Goal: Navigation & Orientation: Find specific page/section

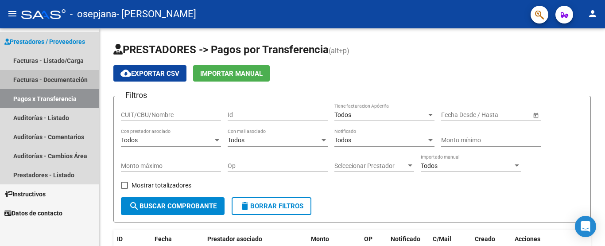
click at [63, 75] on link "Facturas - Documentación" at bounding box center [49, 79] width 99 height 19
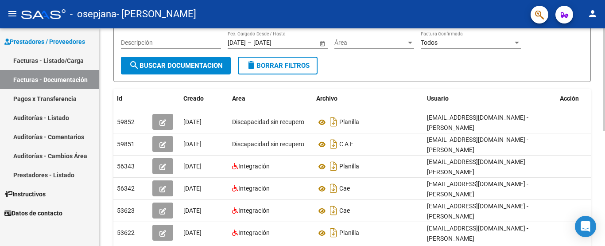
scroll to position [104, 0]
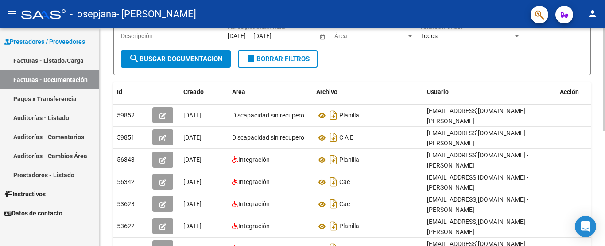
click at [600, 136] on div "PRESTADORES -> Comprobantes - Documentación Respaldatoria cloud_download Export…" at bounding box center [353, 152] width 508 height 455
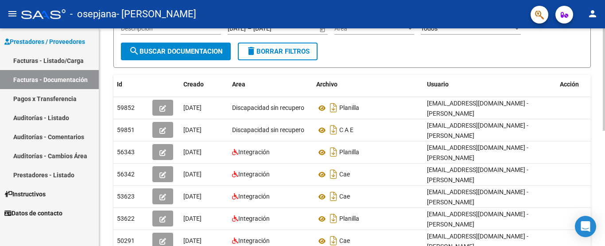
scroll to position [109, 0]
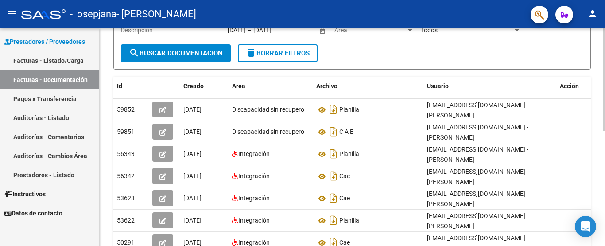
click at [605, 136] on div at bounding box center [604, 133] width 2 height 102
click at [32, 58] on link "Facturas - Listado/Carga" at bounding box center [49, 60] width 99 height 19
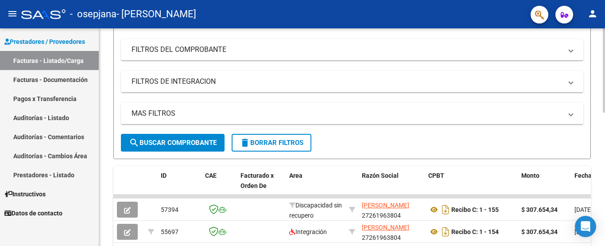
scroll to position [199, 0]
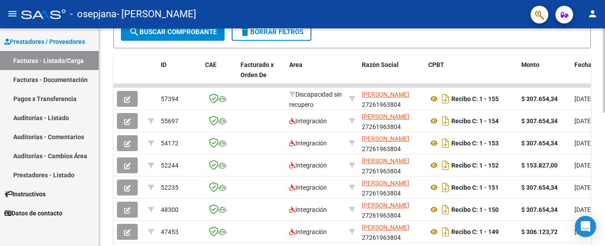
click at [602, 181] on div "Video tutorial PRESTADORES -> Listado de CPBTs Emitidos por Prestadores / Prove…" at bounding box center [353, 85] width 508 height 555
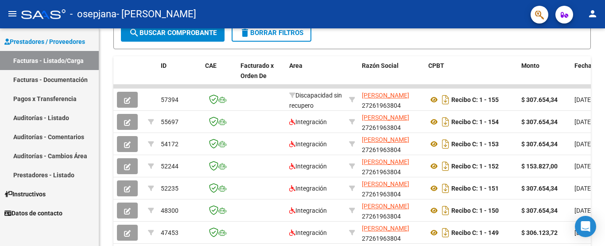
click at [35, 97] on link "Pagos x Transferencia" at bounding box center [49, 98] width 99 height 19
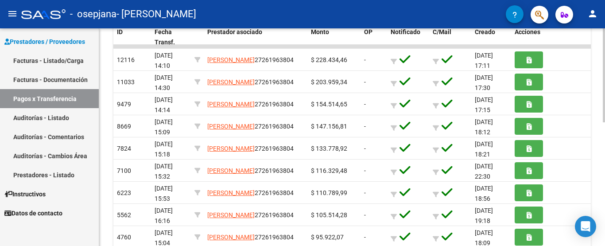
scroll to position [285, 0]
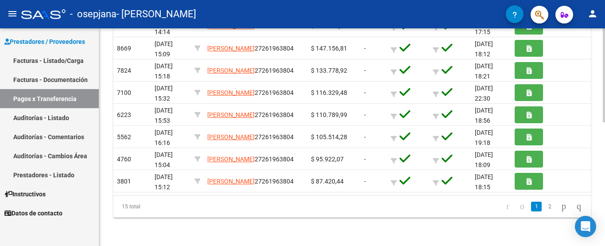
click at [39, 139] on link "Auditorías - Comentarios" at bounding box center [49, 136] width 99 height 19
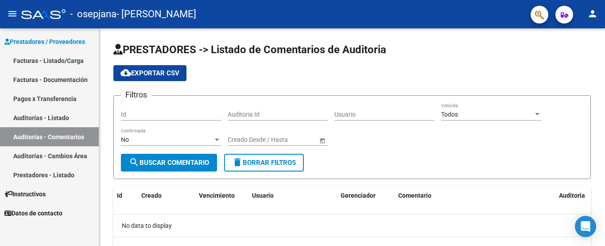
click at [55, 117] on link "Auditorías - Listado" at bounding box center [49, 117] width 99 height 19
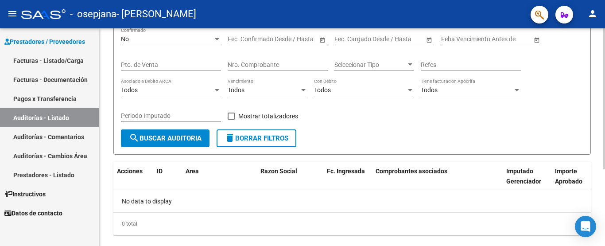
scroll to position [118, 0]
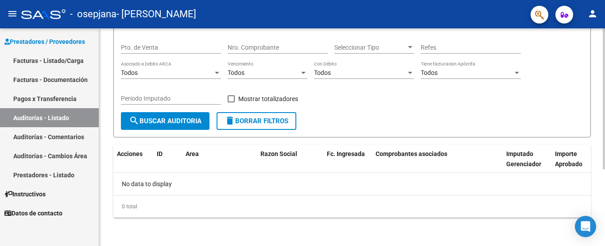
click at [604, 214] on div at bounding box center [604, 175] width 2 height 141
click at [83, 93] on link "Pagos x Transferencia" at bounding box center [49, 98] width 99 height 19
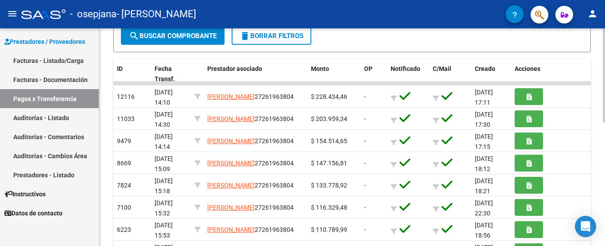
scroll to position [175, 0]
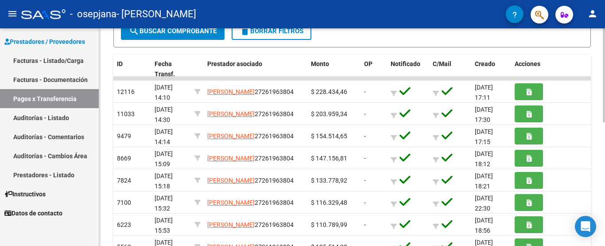
click at [600, 193] on div "PRESTADORES -> Pagos por Transferencia (alt+p) cloud_download Exportar CSV Impo…" at bounding box center [353, 104] width 508 height 503
click at [35, 74] on link "Facturas - Documentación" at bounding box center [49, 79] width 99 height 19
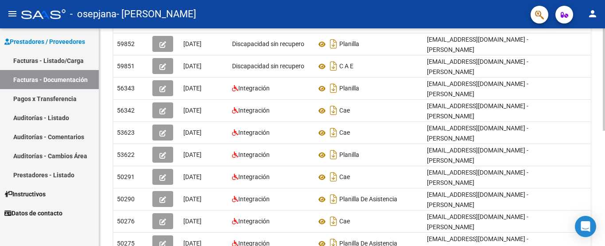
scroll to position [245, 0]
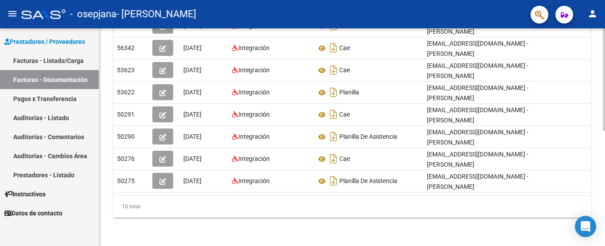
click at [605, 211] on div at bounding box center [604, 195] width 2 height 102
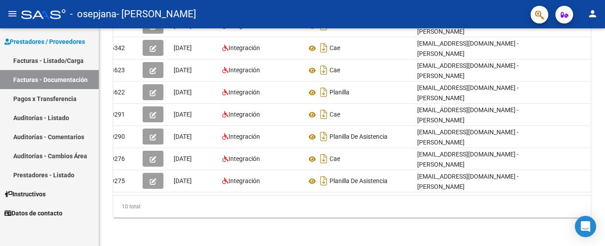
click at [76, 60] on link "Facturas - Listado/Carga" at bounding box center [49, 60] width 99 height 19
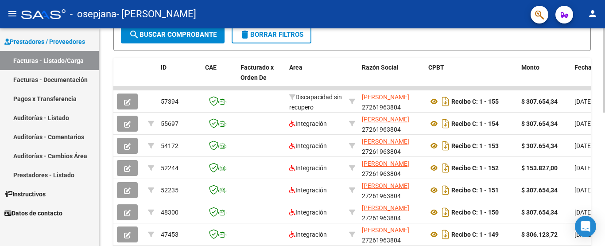
scroll to position [344, 0]
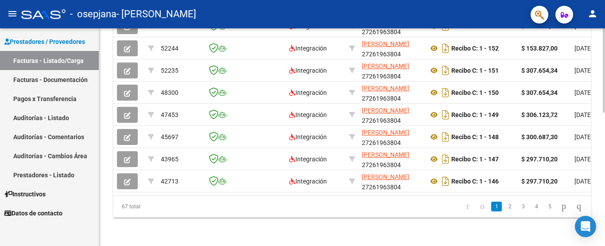
click at [605, 125] on div at bounding box center [604, 137] width 2 height 218
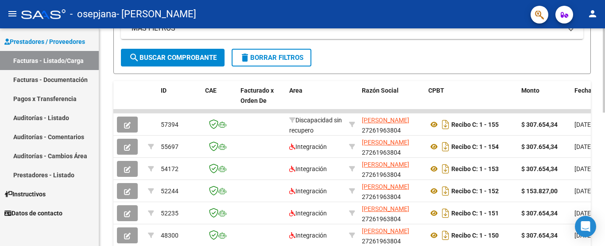
scroll to position [207, 0]
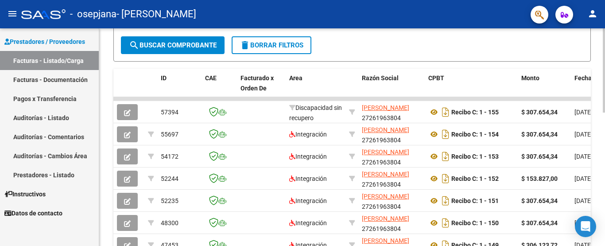
click at [603, 117] on div "Video tutorial PRESTADORES -> Listado de CPBTs Emitidos por Prestadores / Prove…" at bounding box center [353, 98] width 508 height 555
click at [604, 126] on div "Video tutorial PRESTADORES -> Listado de CPBTs Emitidos por Prestadores / Prove…" at bounding box center [353, 98] width 508 height 555
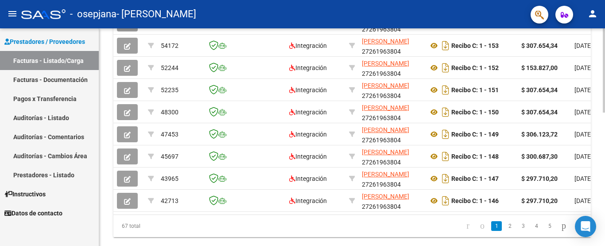
click at [605, 169] on div at bounding box center [604, 196] width 2 height 84
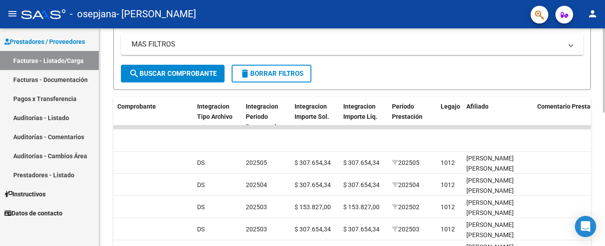
scroll to position [195, 0]
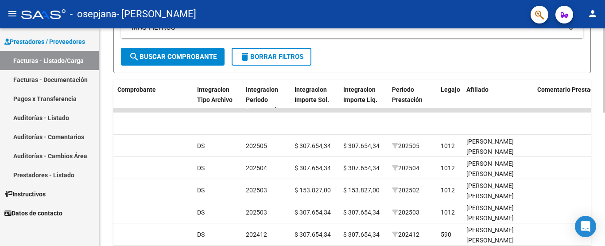
click at [604, 148] on div at bounding box center [604, 147] width 2 height 84
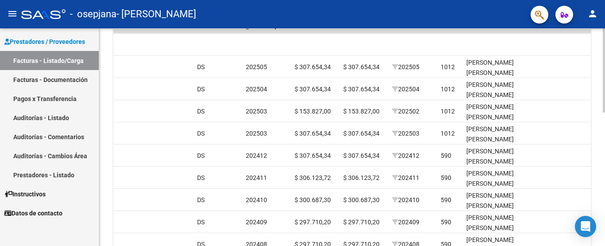
scroll to position [344, 0]
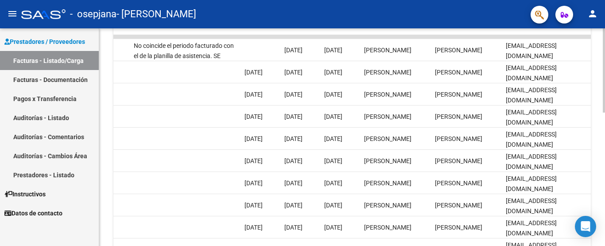
scroll to position [237, 0]
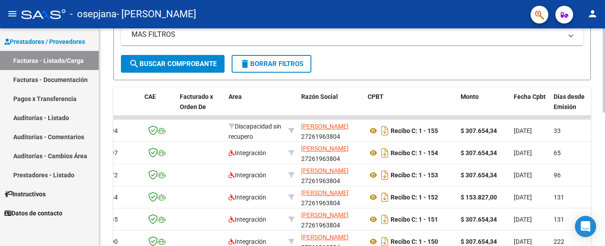
scroll to position [186, 0]
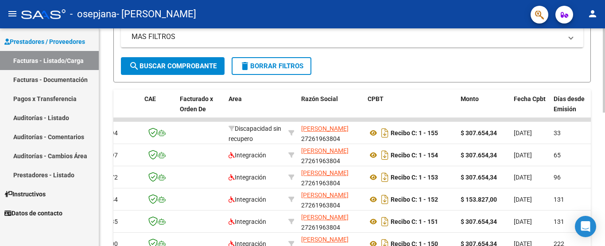
click at [605, 134] on div at bounding box center [604, 144] width 2 height 84
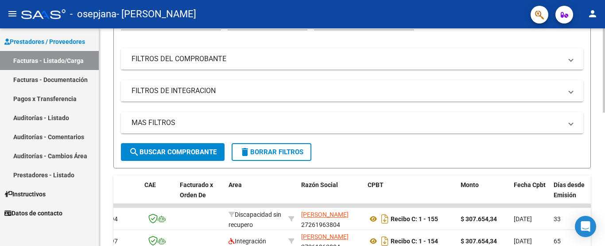
scroll to position [99, 0]
click at [605, 103] on div at bounding box center [604, 110] width 2 height 84
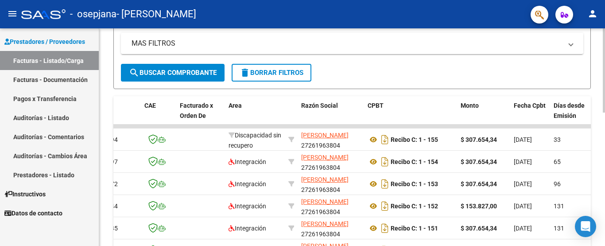
scroll to position [180, 0]
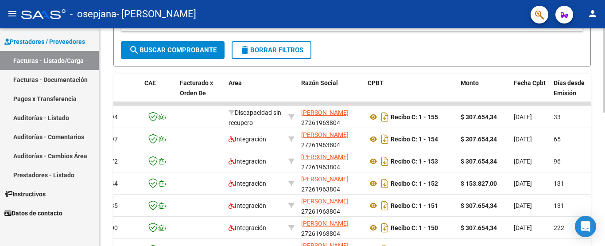
click at [598, 144] on div "Video tutorial PRESTADORES -> Listado de CPBTs Emitidos por Prestadores / Prove…" at bounding box center [353, 103] width 508 height 555
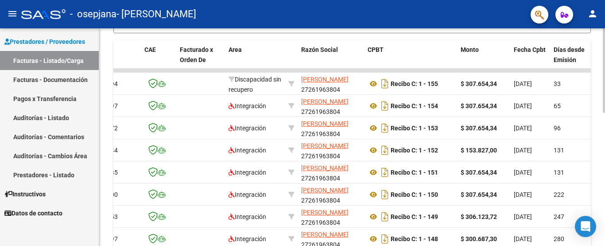
scroll to position [237, 0]
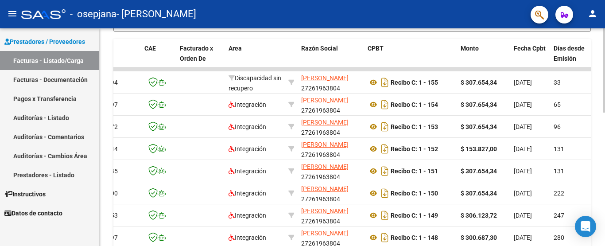
click at [605, 142] on div at bounding box center [604, 164] width 2 height 84
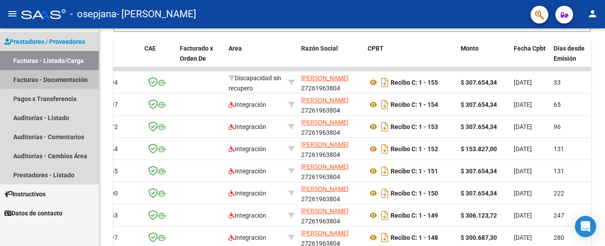
click at [31, 77] on link "Facturas - Documentación" at bounding box center [49, 79] width 99 height 19
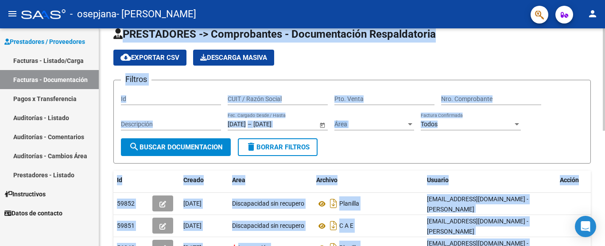
scroll to position [237, 0]
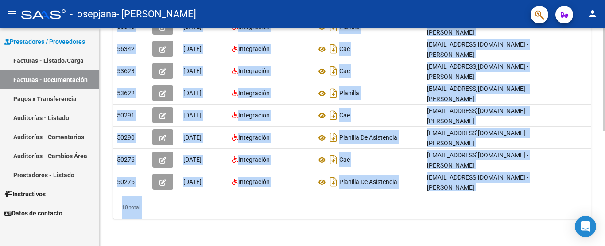
click at [593, 57] on div "PRESTADORES -> Comprobantes - Documentación Respaldatoria cloud_download Export…" at bounding box center [352, 19] width 506 height 455
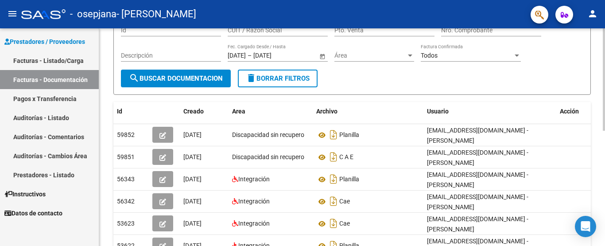
scroll to position [140, 0]
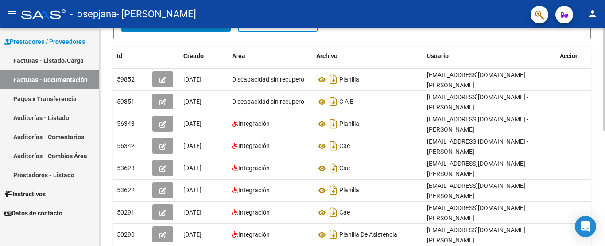
click at [602, 97] on div "PRESTADORES -> Comprobantes - Documentación Respaldatoria cloud_download Export…" at bounding box center [353, 116] width 508 height 455
drag, startPoint x: 602, startPoint y: 97, endPoint x: 602, endPoint y: 117, distance: 19.9
click at [602, 117] on div "PRESTADORES -> Comprobantes - Documentación Respaldatoria cloud_download Export…" at bounding box center [352, 116] width 506 height 455
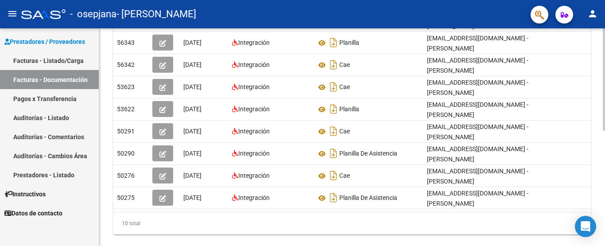
click at [604, 141] on div at bounding box center [604, 186] width 2 height 102
